Goal: Task Accomplishment & Management: Use online tool/utility

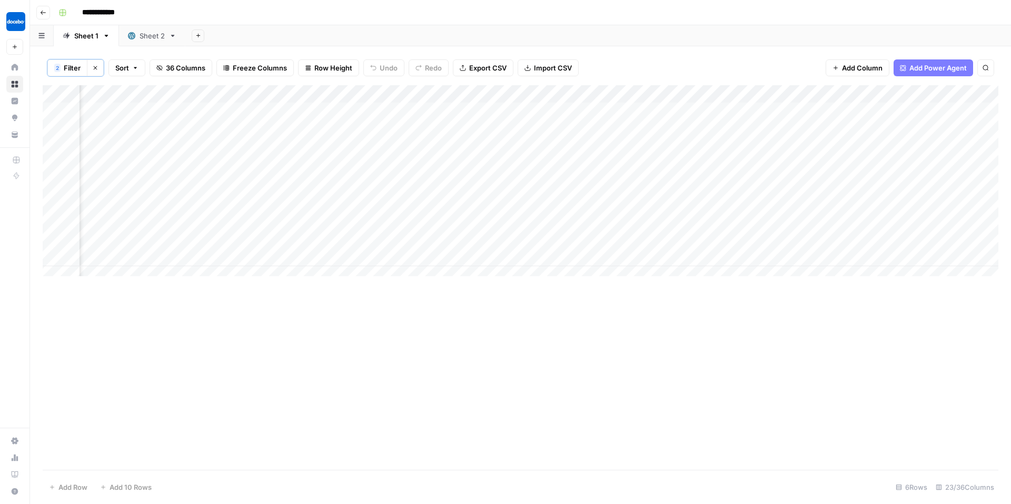
scroll to position [0, 1392]
click at [537, 222] on div "Add Column" at bounding box center [521, 184] width 956 height 199
click at [618, 250] on div "Add Column" at bounding box center [521, 184] width 956 height 199
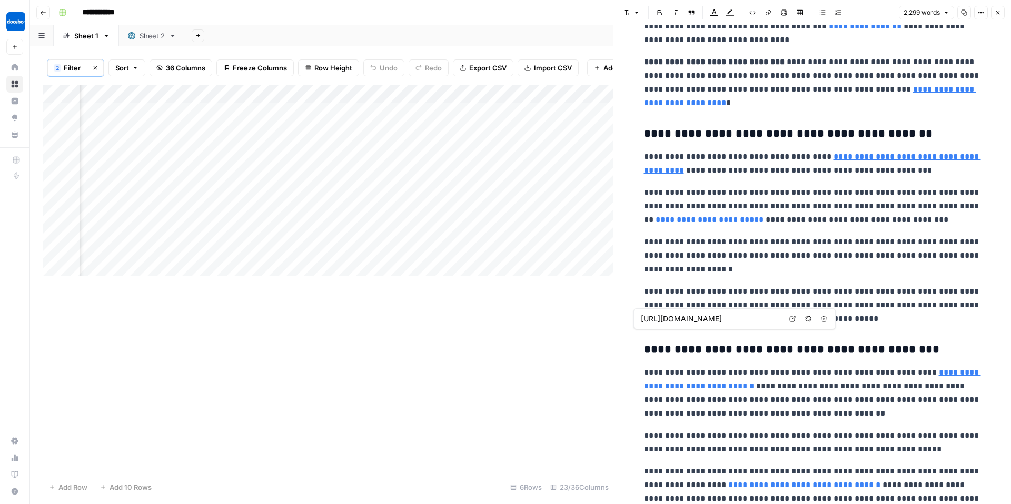
scroll to position [1432, 0]
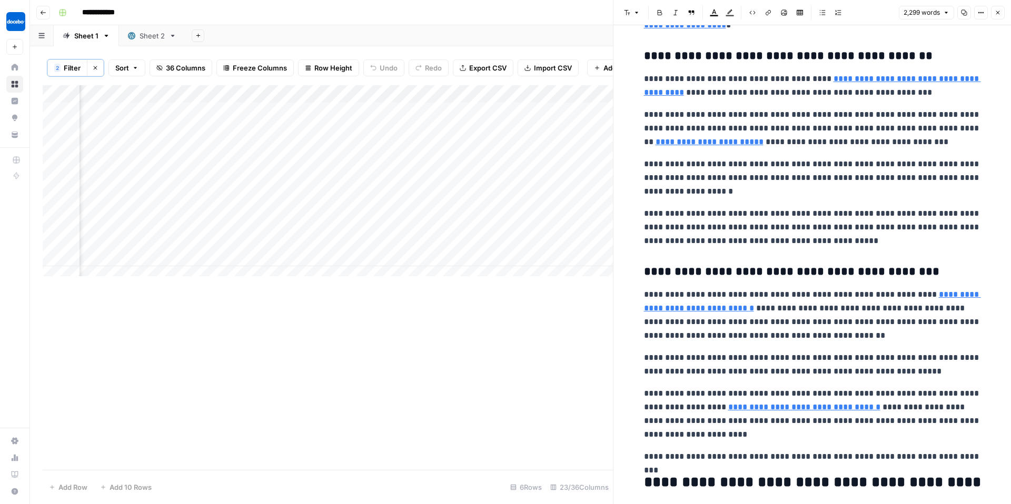
click at [1008, 18] on header "Font style Bold Italic Block quote Text color Highlight color Code block Link I…" at bounding box center [812, 12] width 398 height 25
click at [1002, 9] on button "Close" at bounding box center [998, 13] width 14 height 14
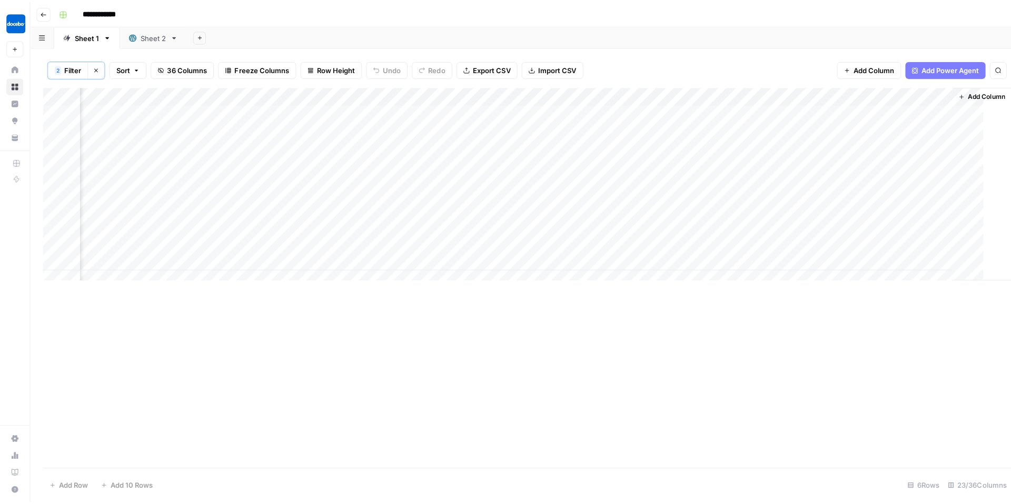
scroll to position [0, 1828]
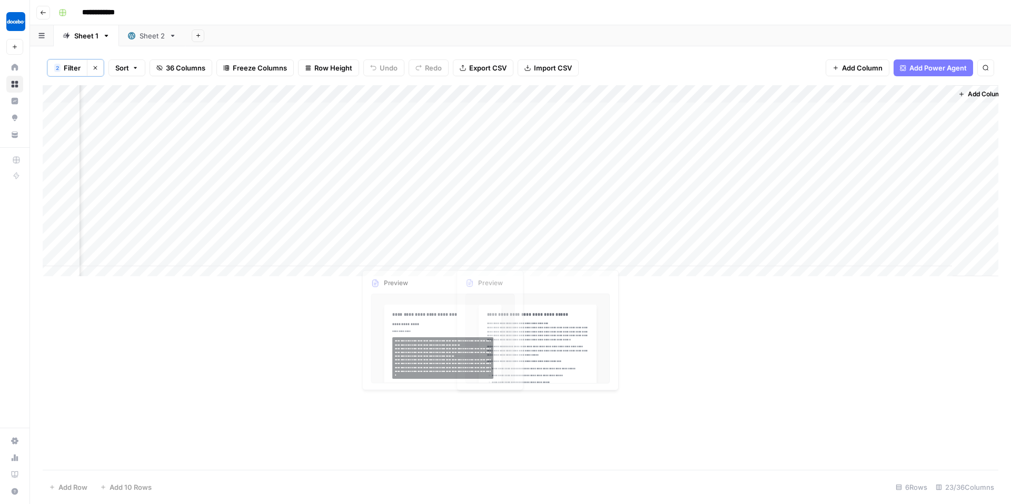
click at [290, 256] on div "Add Column" at bounding box center [521, 184] width 956 height 199
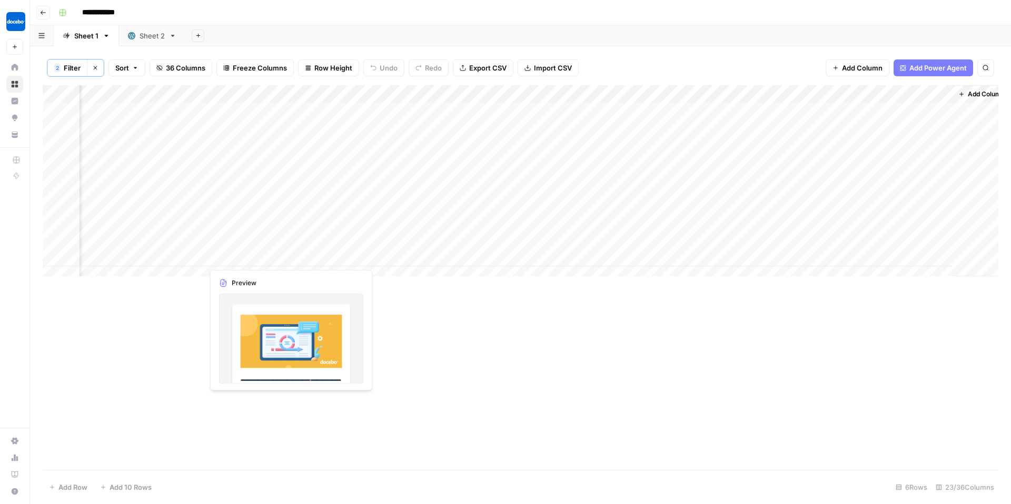
click at [327, 246] on div "Add Column" at bounding box center [521, 184] width 956 height 199
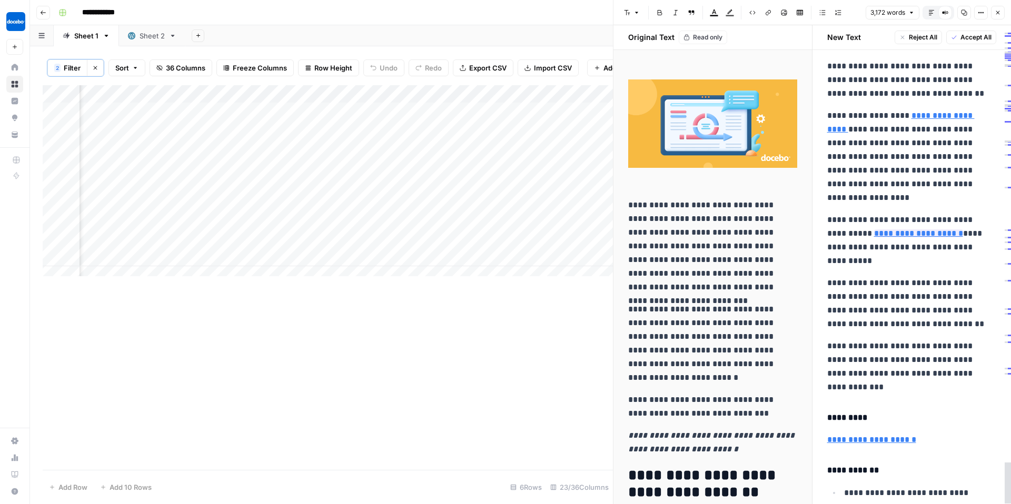
scroll to position [3294, 0]
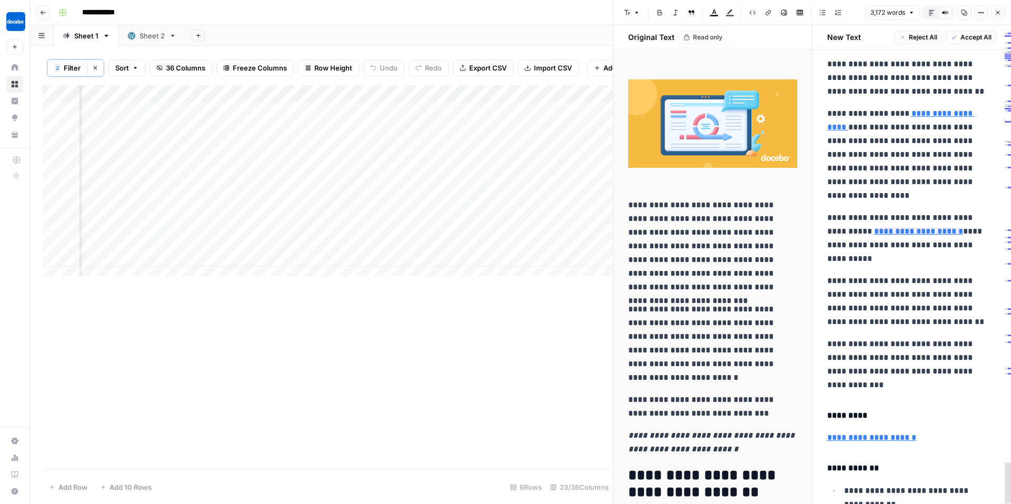
click at [1002, 14] on button "Close" at bounding box center [998, 13] width 14 height 14
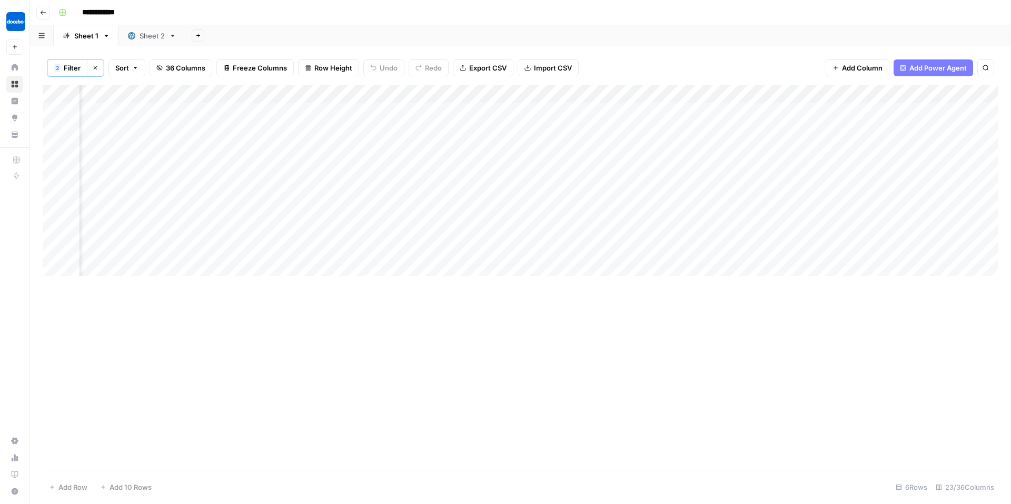
scroll to position [0, 1131]
click at [798, 249] on div "Add Column" at bounding box center [521, 184] width 956 height 199
